Goal: Find specific fact: Find specific fact

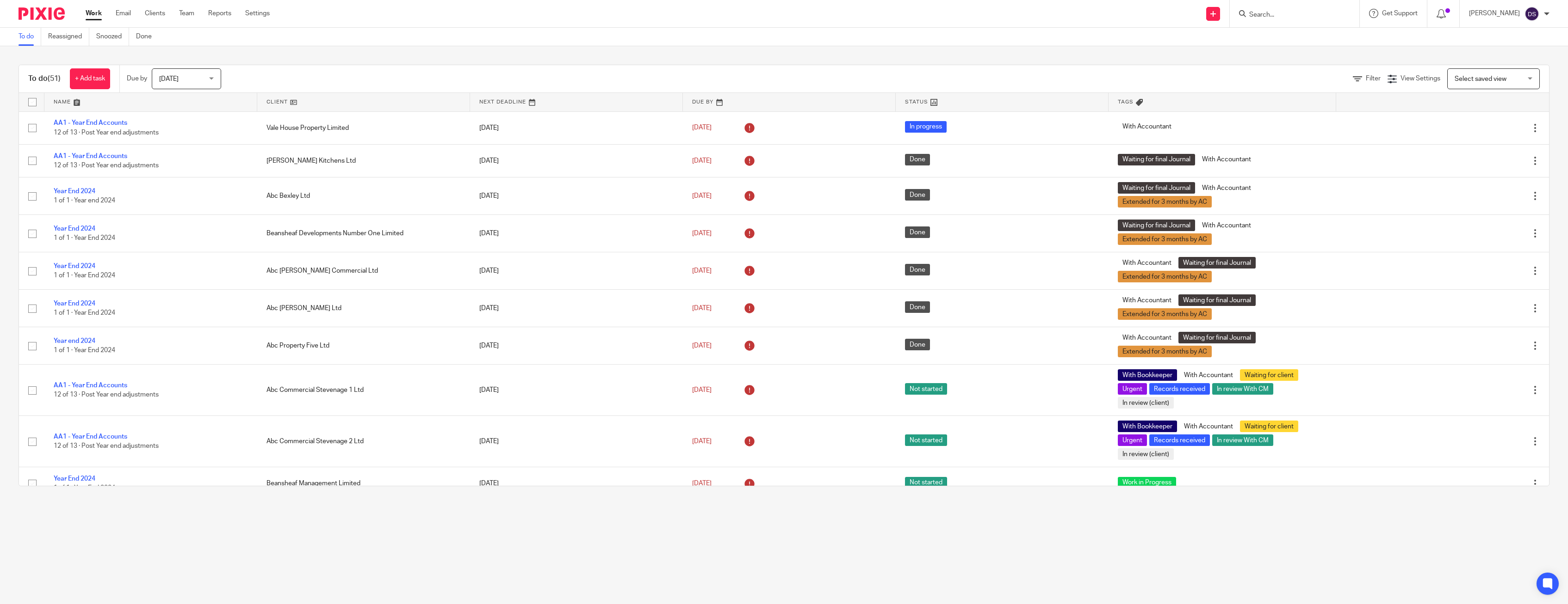
click at [1294, 15] on input "Search" at bounding box center [1290, 15] width 83 height 9
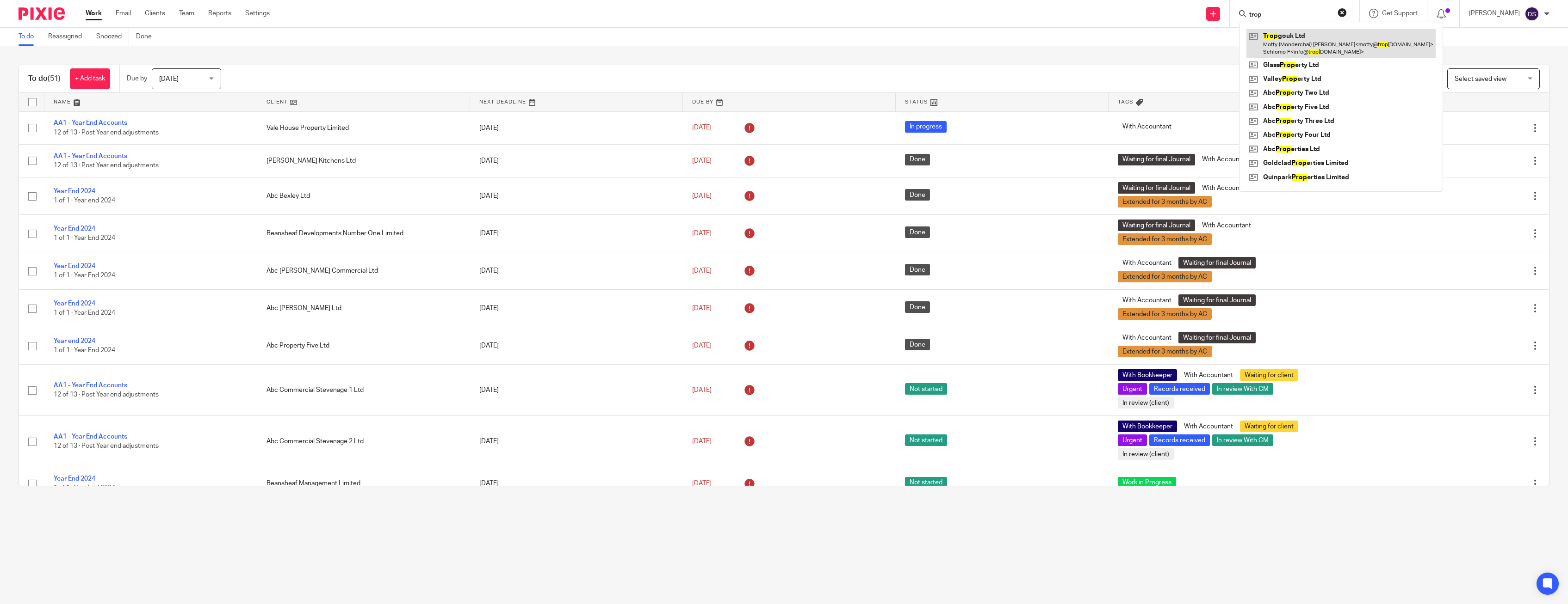
type input "trop"
click at [1281, 43] on link at bounding box center [1341, 43] width 189 height 29
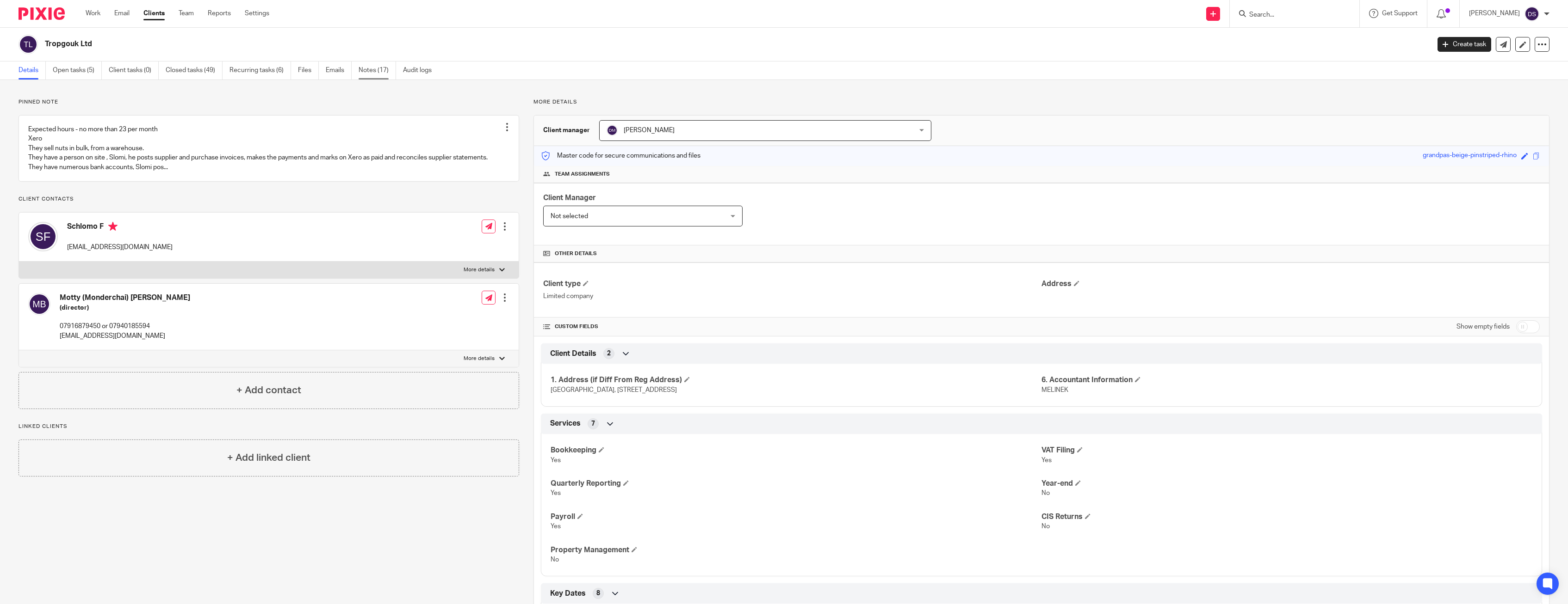
click at [373, 71] on link "Notes (17)" at bounding box center [377, 71] width 38 height 18
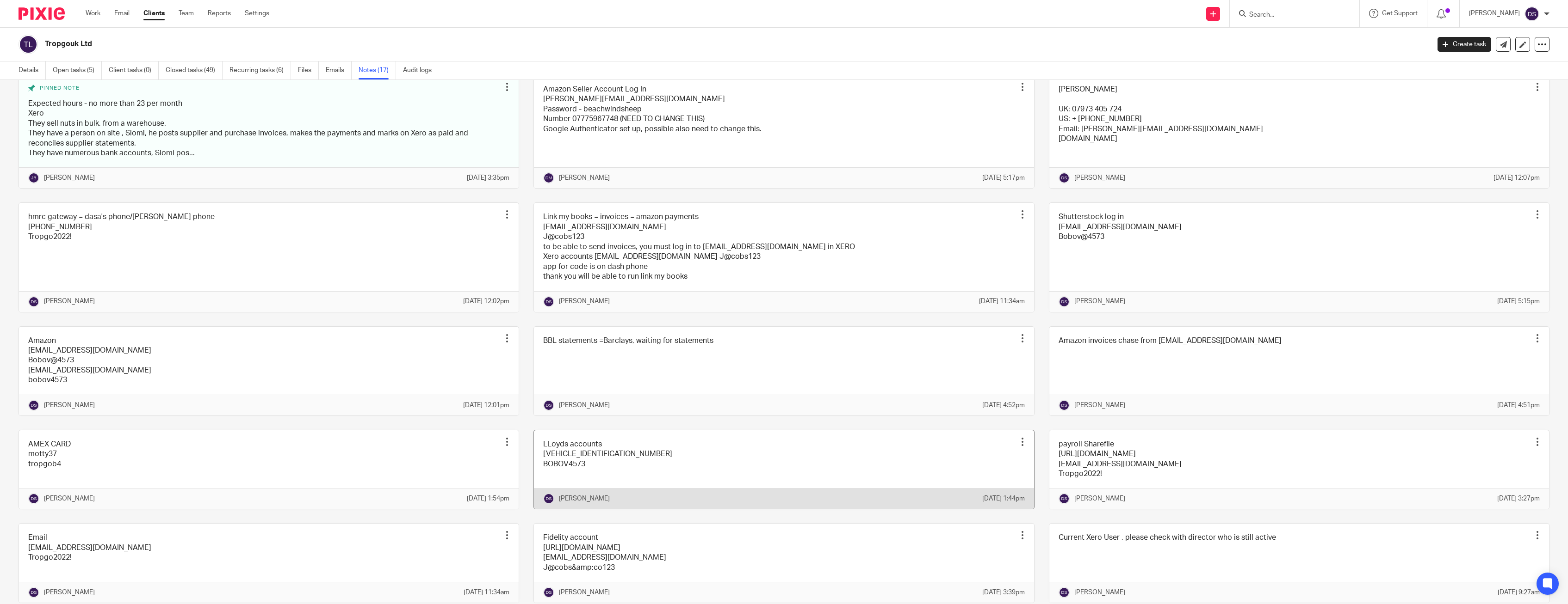
scroll to position [178, 0]
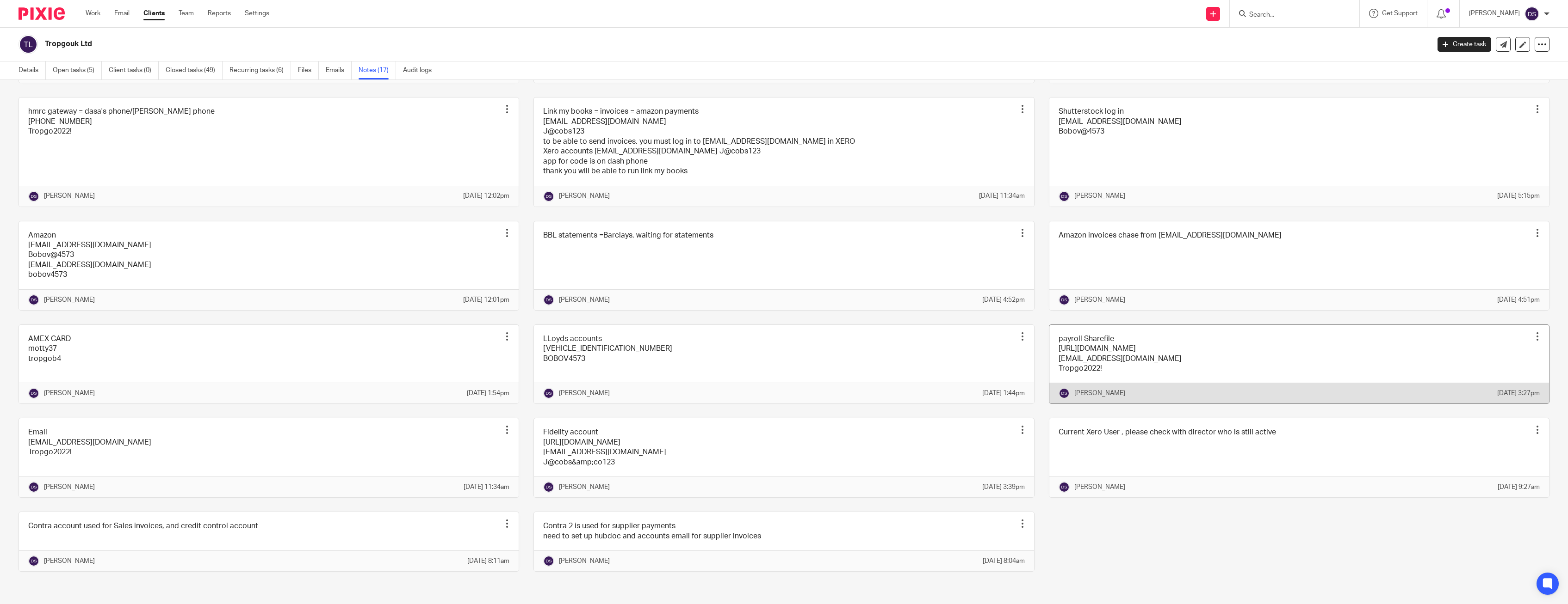
click at [1099, 375] on link at bounding box center [1299, 364] width 500 height 79
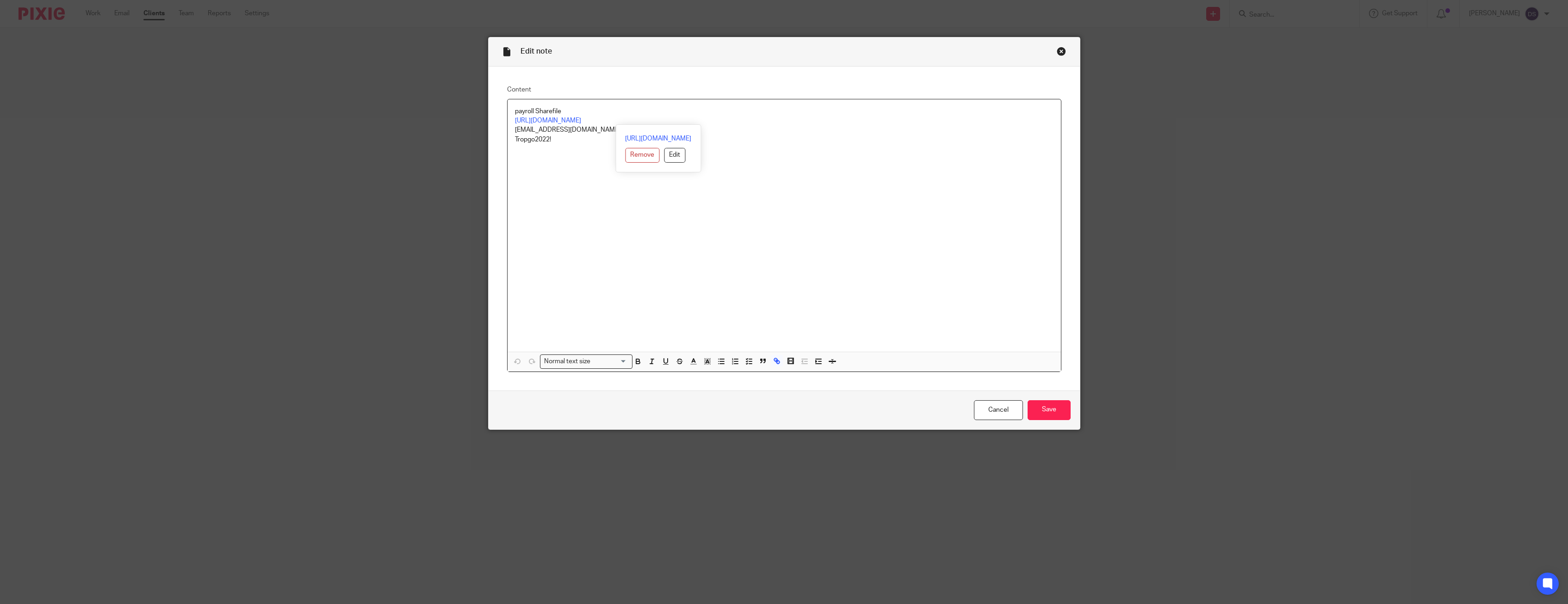
drag, startPoint x: 827, startPoint y: 120, endPoint x: 498, endPoint y: 120, distance: 329.0
click at [498, 120] on div "Content payroll Sharefile https://mypayroll.sharefile.com/f/foecb377-df4a-4834-…" at bounding box center [784, 228] width 591 height 324
copy link "https://mypayroll.sharefile.com/f/foecb377-df4a-4834-8581-0669af8cfe33?a=29b9ef…"
drag, startPoint x: 617, startPoint y: 237, endPoint x: 575, endPoint y: 198, distance: 57.3
click at [614, 235] on div "payroll Sharefile https://mypayroll.sharefile.com/f/foecb377-df4a-4834-8581-066…" at bounding box center [784, 225] width 553 height 252
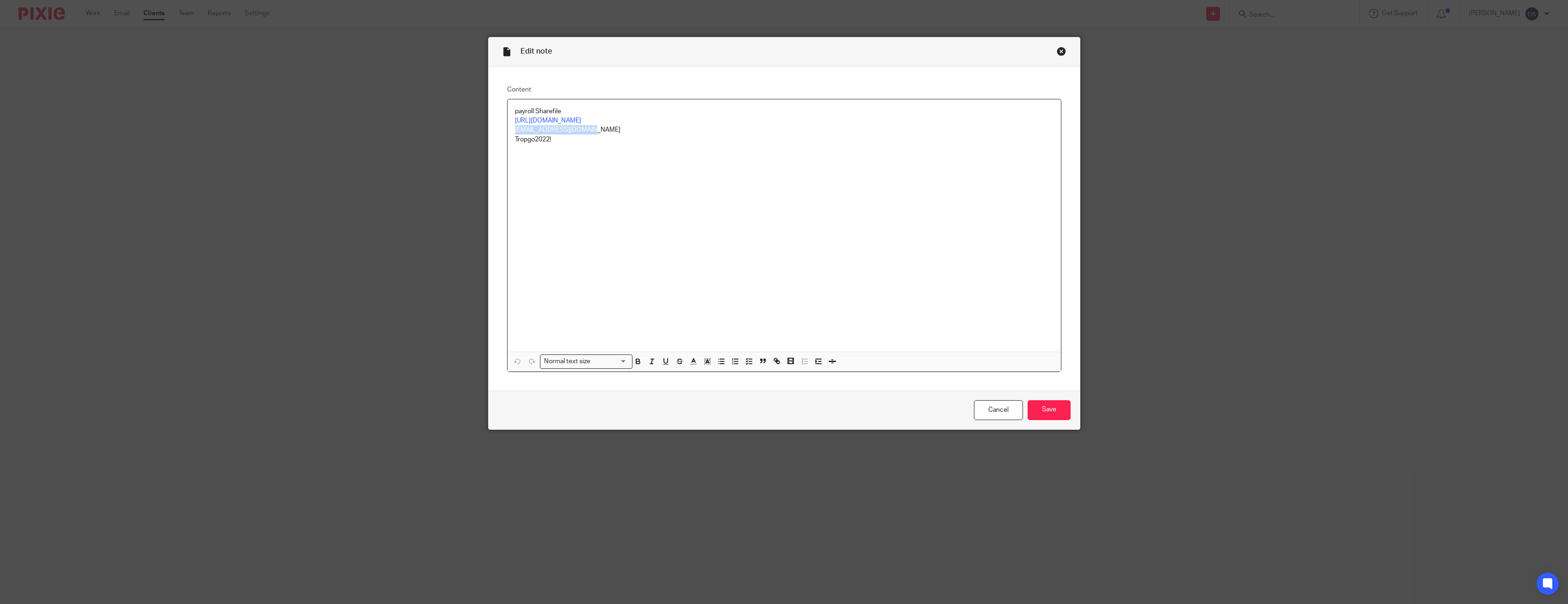
drag, startPoint x: 605, startPoint y: 130, endPoint x: 493, endPoint y: 131, distance: 112.0
click at [493, 131] on div "Content payroll Sharefile https://mypayroll.sharefile.com/f/foecb377-df4a-4834-…" at bounding box center [784, 228] width 591 height 324
copy p "dasa@jacobsandco.co.uk"
drag, startPoint x: 556, startPoint y: 143, endPoint x: 503, endPoint y: 141, distance: 53.0
click at [503, 141] on div "Content payroll Sharefile https://mypayroll.sharefile.com/f/foecb377-df4a-4834-…" at bounding box center [784, 228] width 591 height 324
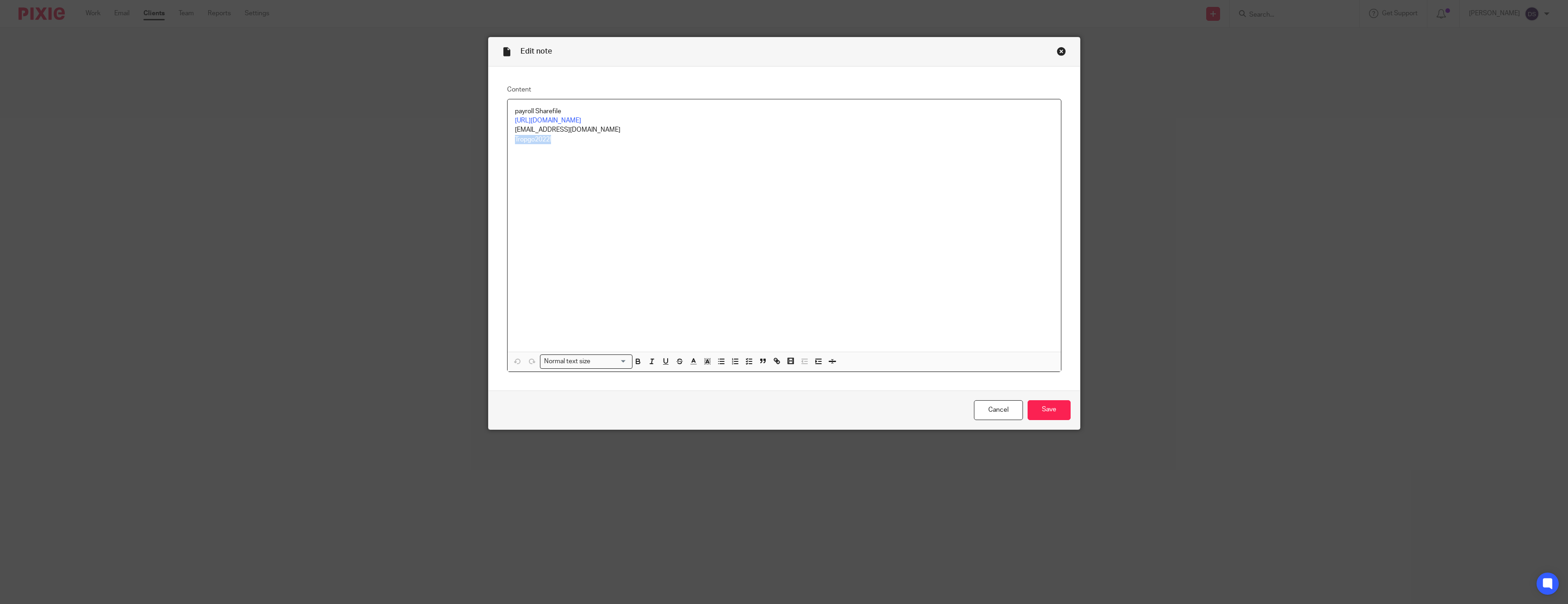
copy p "Tropgo2022!"
